Goal: Transaction & Acquisition: Purchase product/service

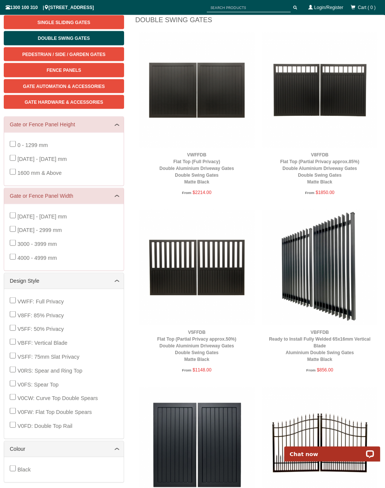
scroll to position [102, 0]
click at [221, 81] on img at bounding box center [196, 89] width 115 height 115
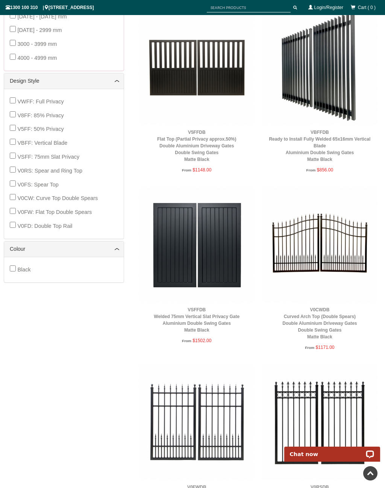
scroll to position [0, 0]
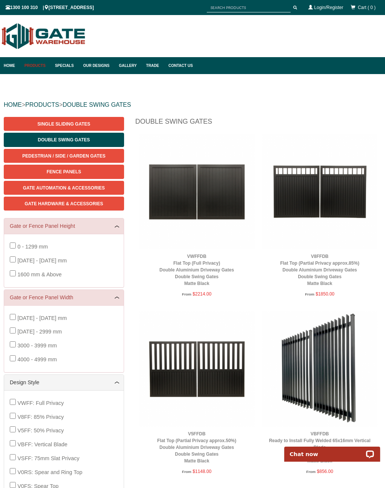
click at [76, 168] on link "Fence Panels" at bounding box center [64, 172] width 120 height 14
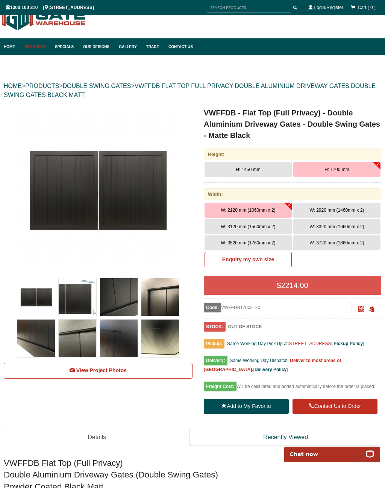
click at [336, 210] on span "W: 2920 mm (1460mm x 2)" at bounding box center [336, 210] width 55 height 5
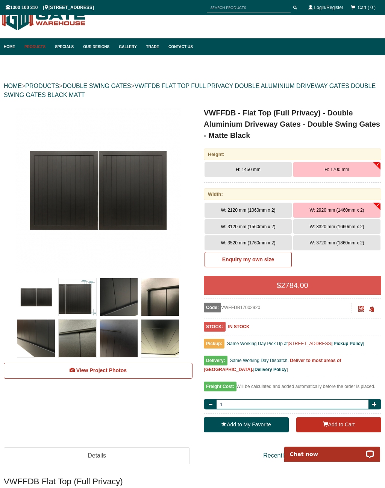
click at [256, 211] on span "W: 2120 mm (1060mm x 2)" at bounding box center [248, 210] width 55 height 5
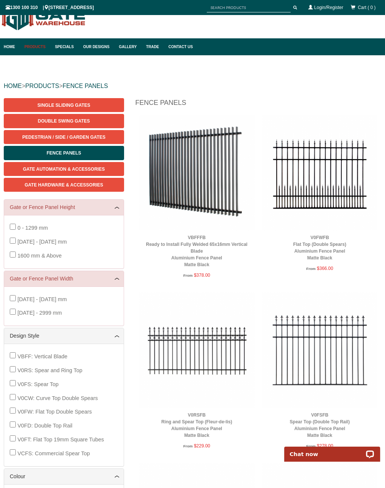
click at [74, 138] on span "Pedestrian / Side / Garden Gates" at bounding box center [63, 137] width 83 height 5
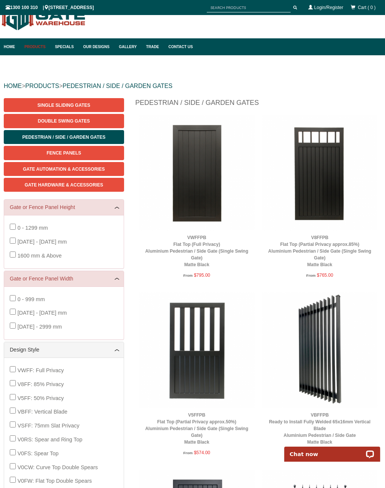
click at [209, 191] on img at bounding box center [196, 172] width 115 height 115
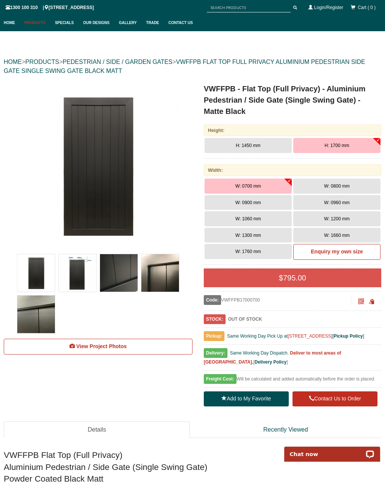
scroll to position [42, 0]
click at [259, 235] on span "W: 1300 mm" at bounding box center [248, 235] width 26 height 5
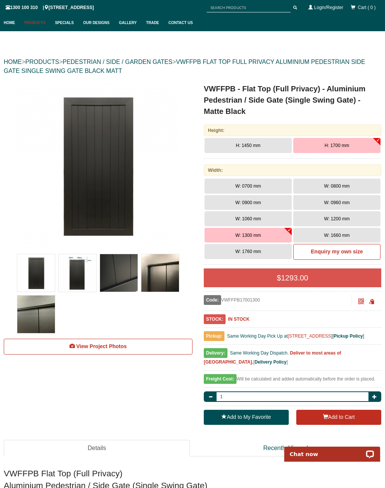
click at [247, 249] on span "W: 1760 mm" at bounding box center [248, 251] width 26 height 5
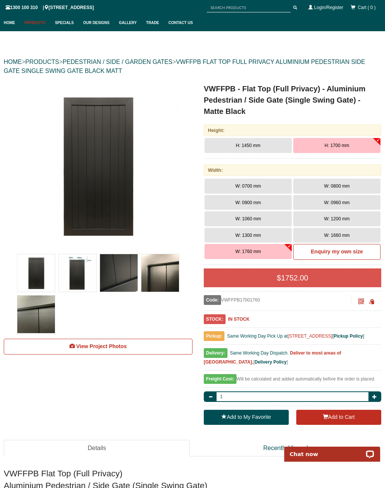
click at [253, 239] on button "W: 1300 mm" at bounding box center [248, 235] width 87 height 15
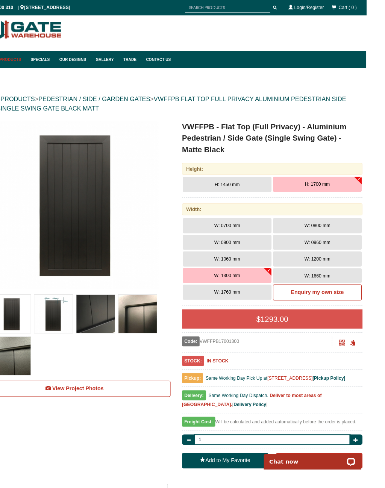
scroll to position [8, 0]
